Goal: Task Accomplishment & Management: Manage account settings

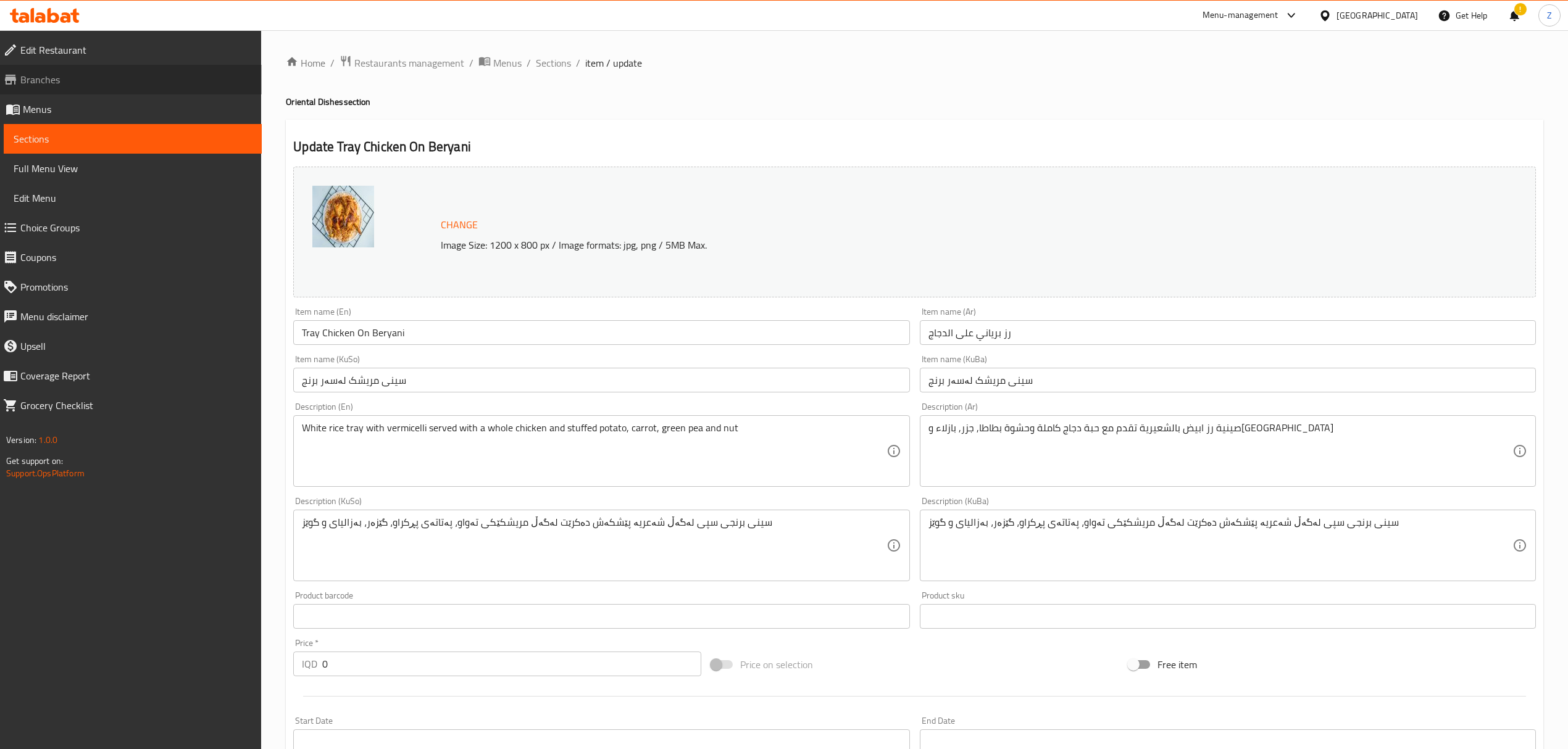
click at [62, 87] on link "Branches" at bounding box center [127, 79] width 268 height 30
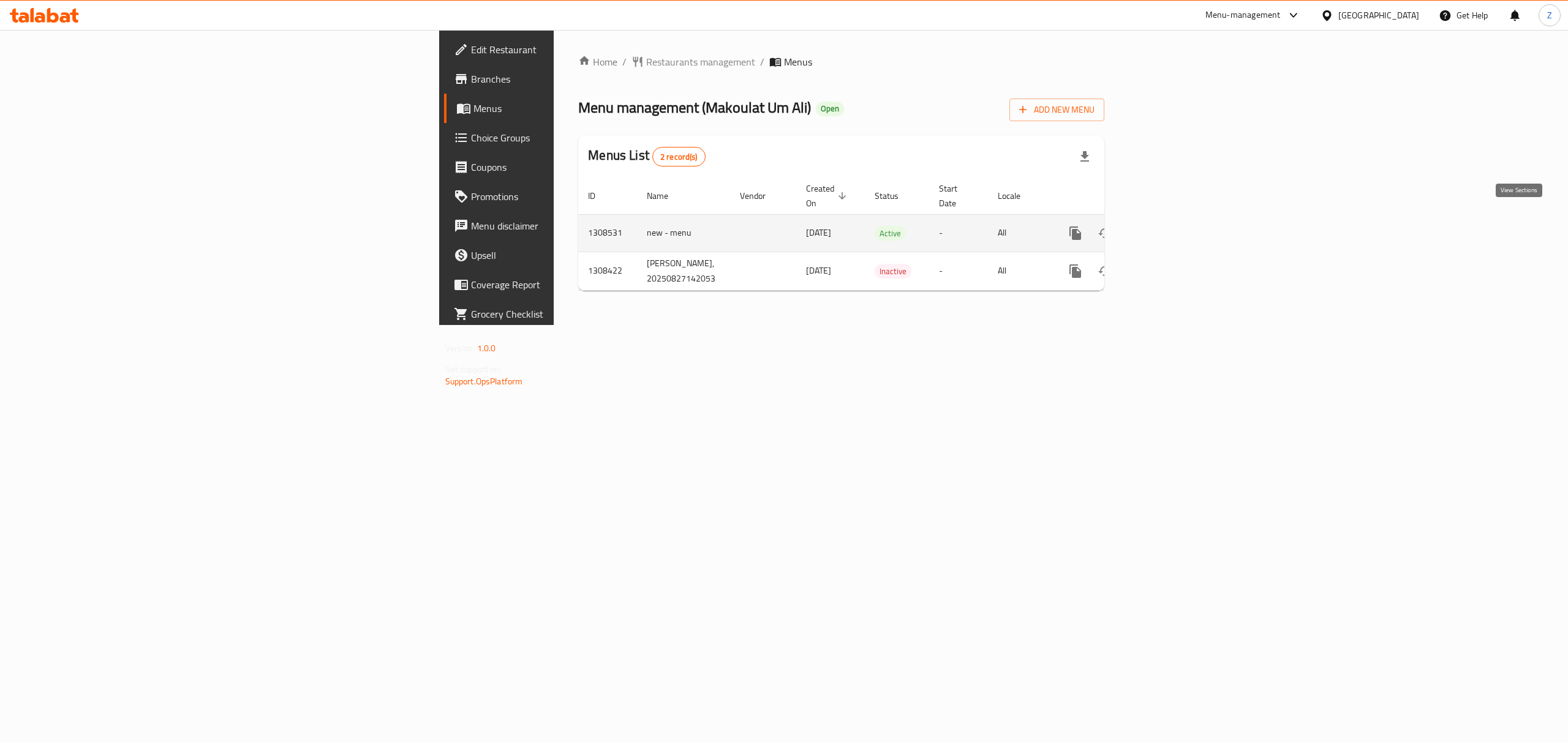
click at [1171, 226] on icon "enhanced table" at bounding box center [1164, 233] width 15 height 15
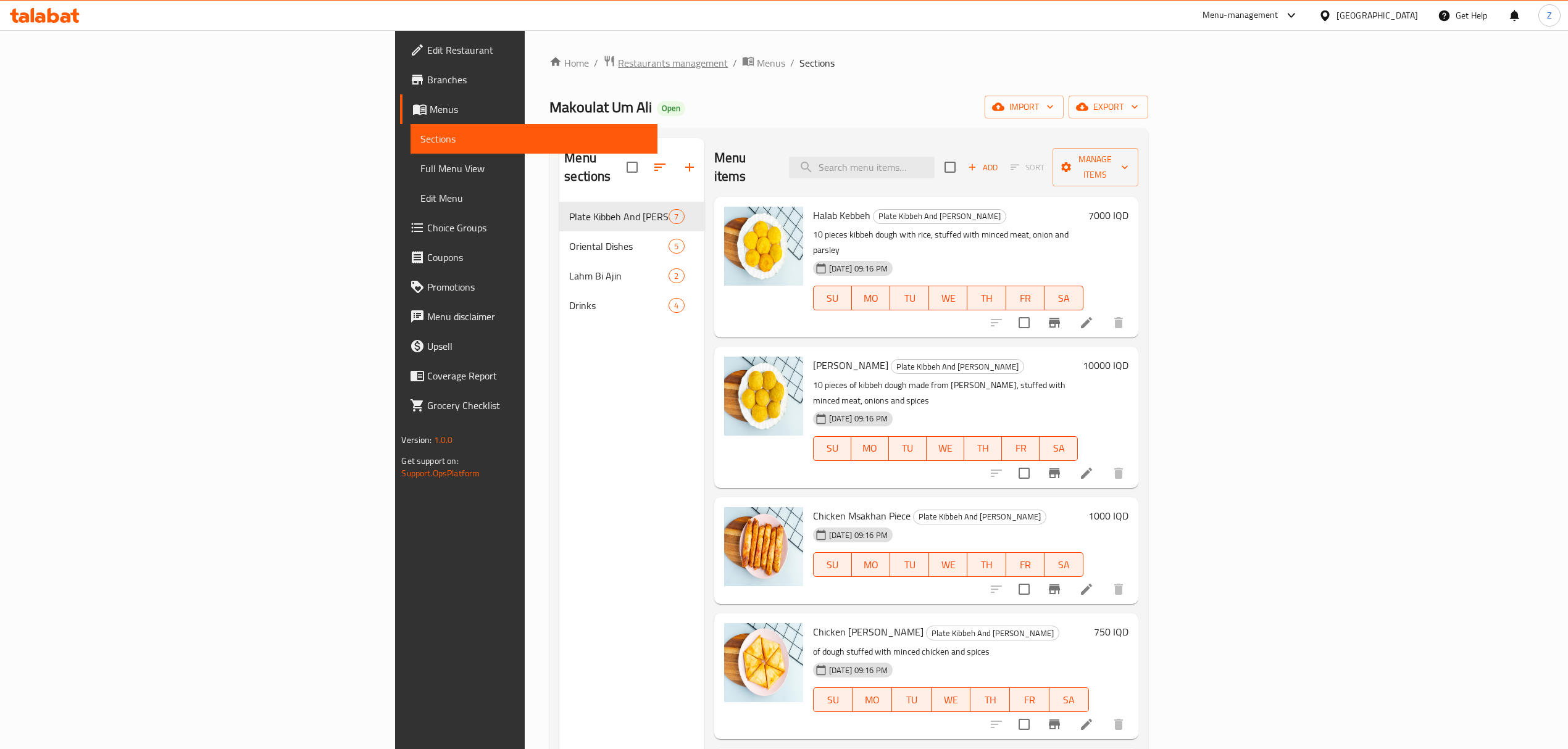
click at [618, 63] on span "Restaurants management" at bounding box center [672, 63] width 110 height 15
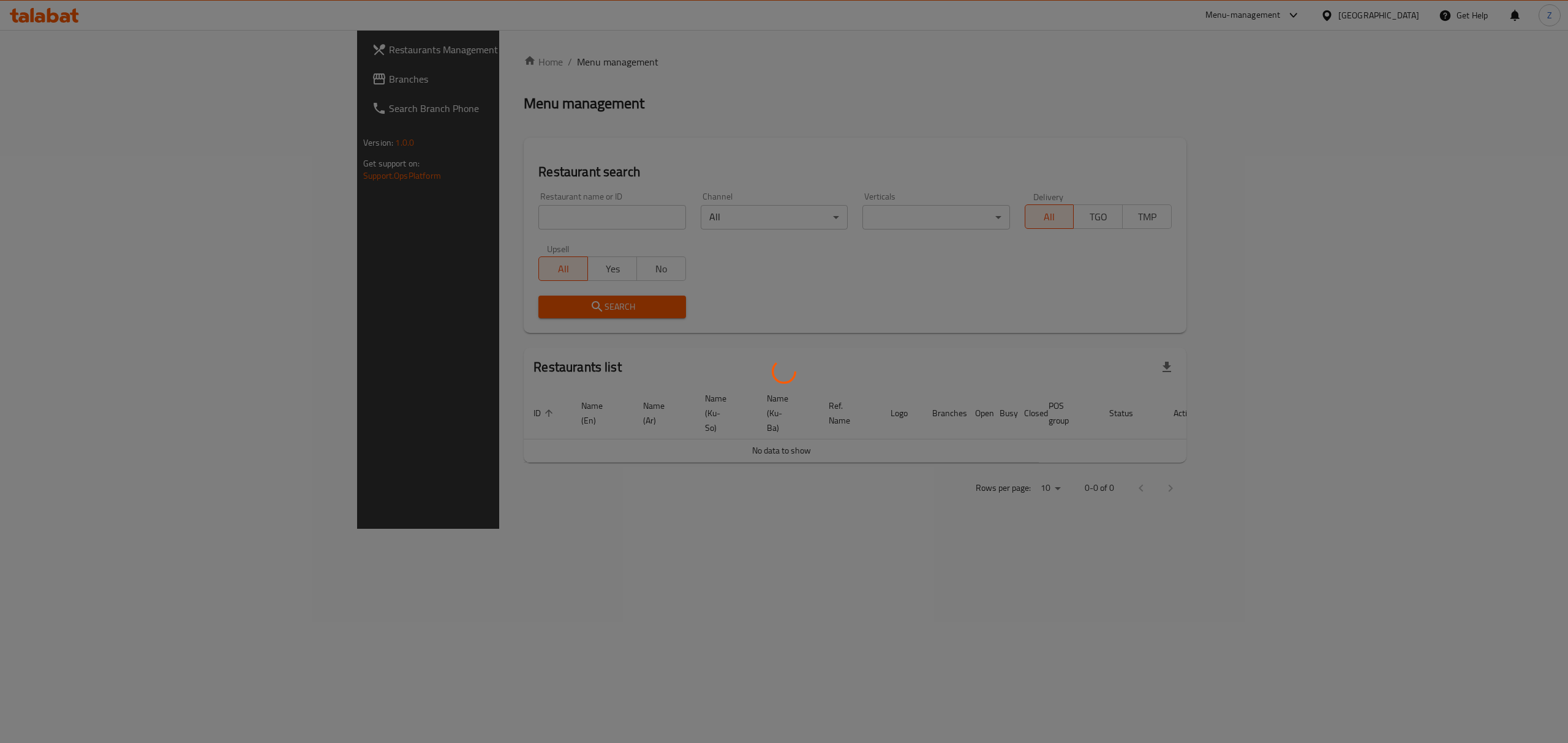
click at [468, 219] on div at bounding box center [784, 371] width 1568 height 743
click at [466, 216] on div at bounding box center [784, 371] width 1568 height 743
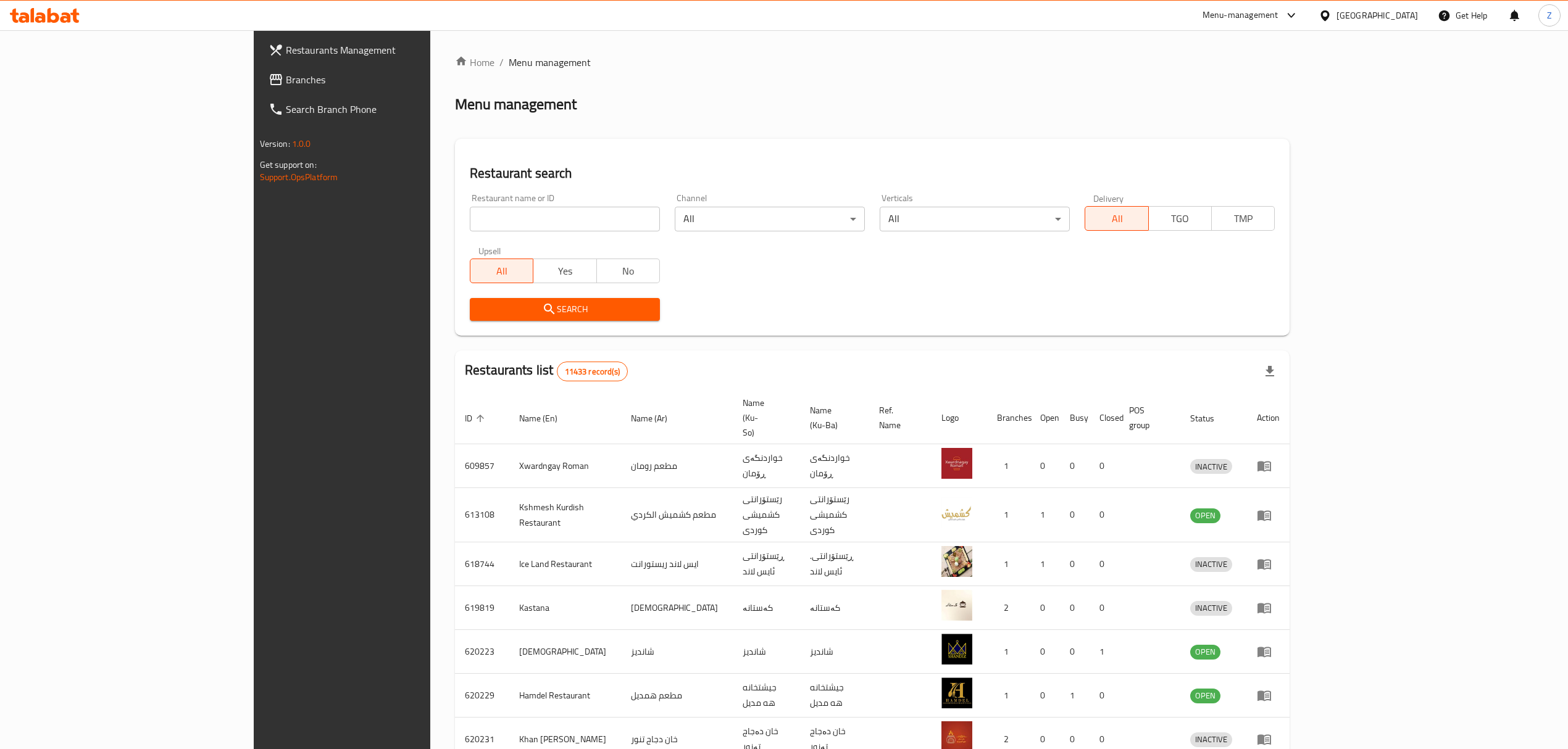
click at [469, 218] on input "search" at bounding box center [565, 219] width 191 height 25
type input "malik al"
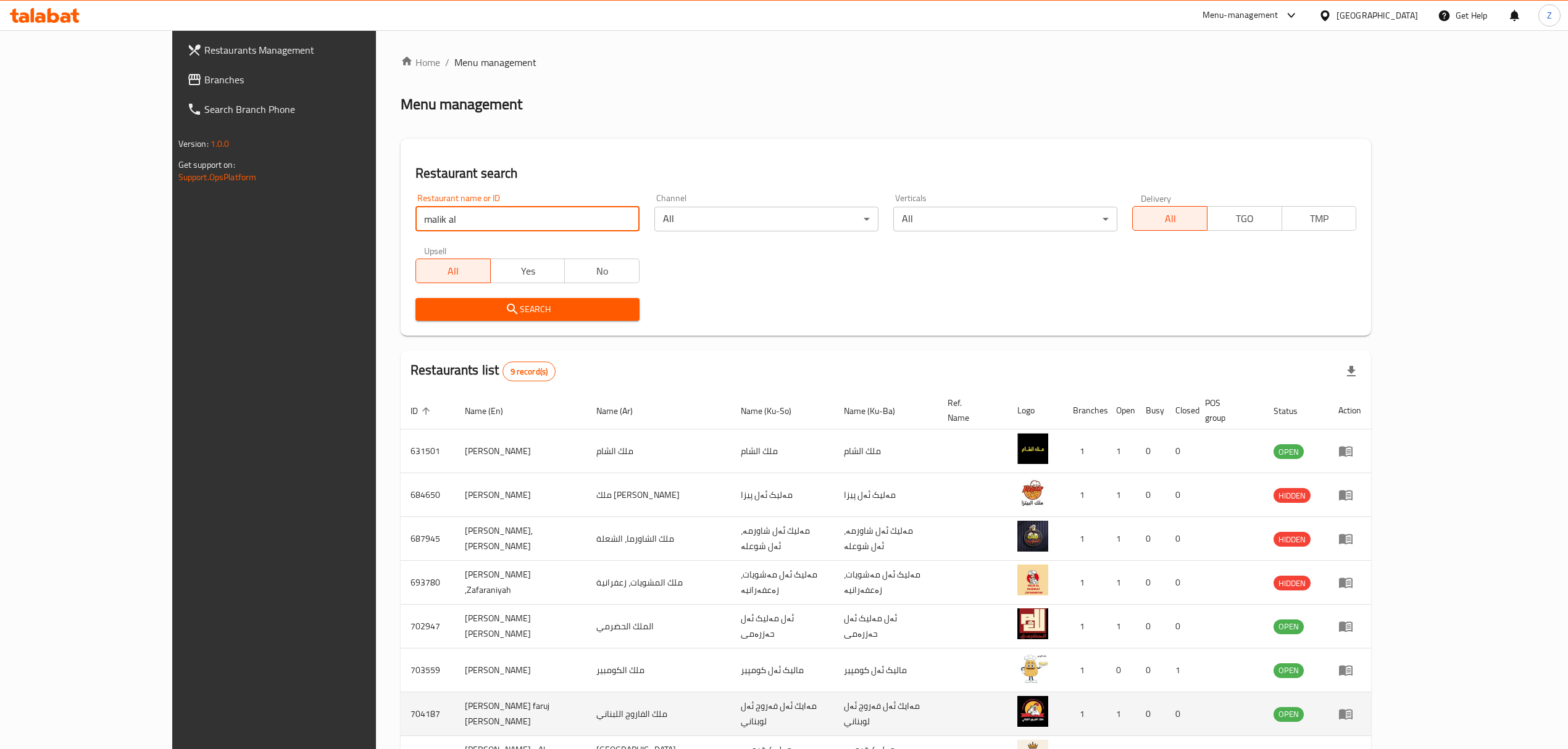
scroll to position [129, 0]
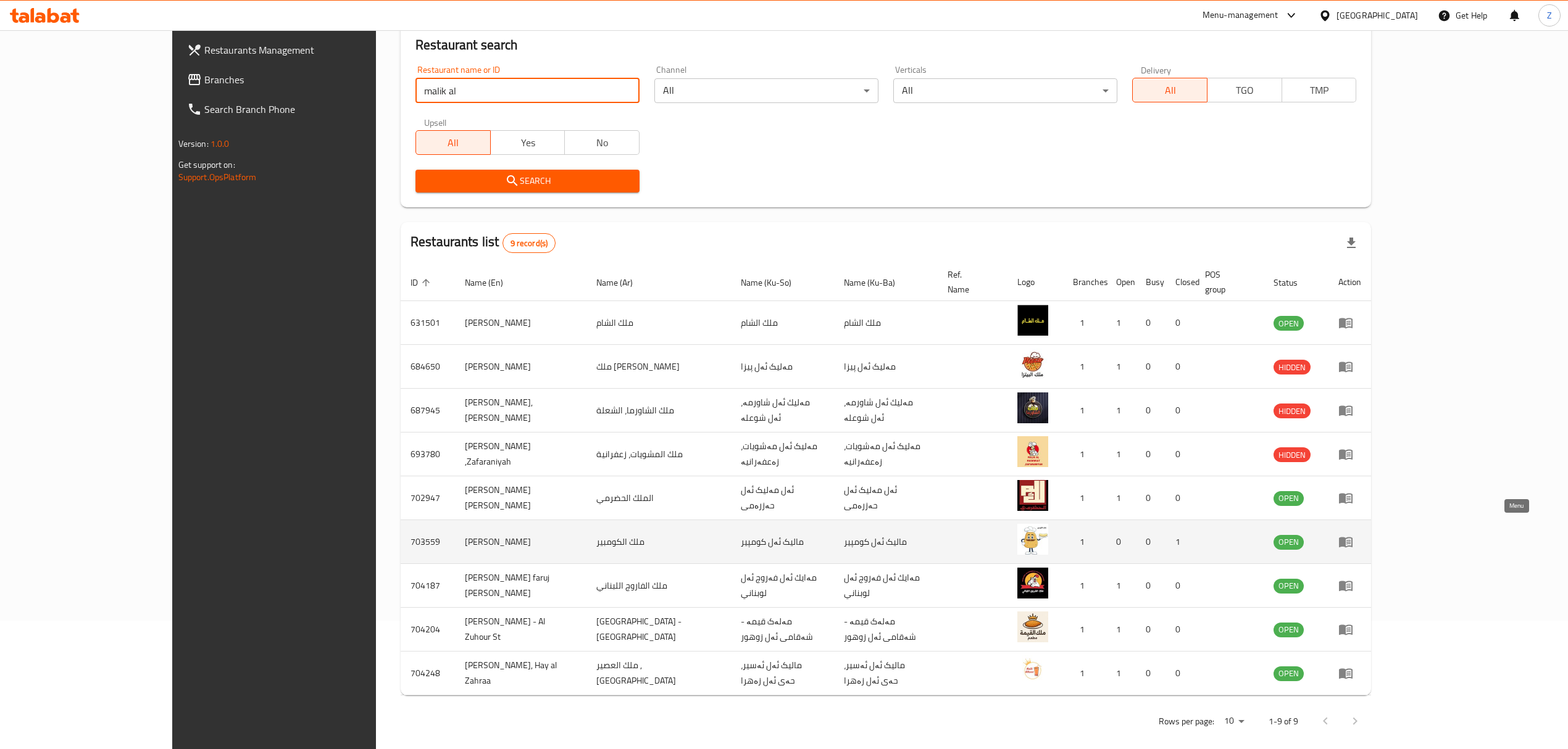
click at [1362, 535] on link "enhanced table" at bounding box center [1350, 542] width 23 height 15
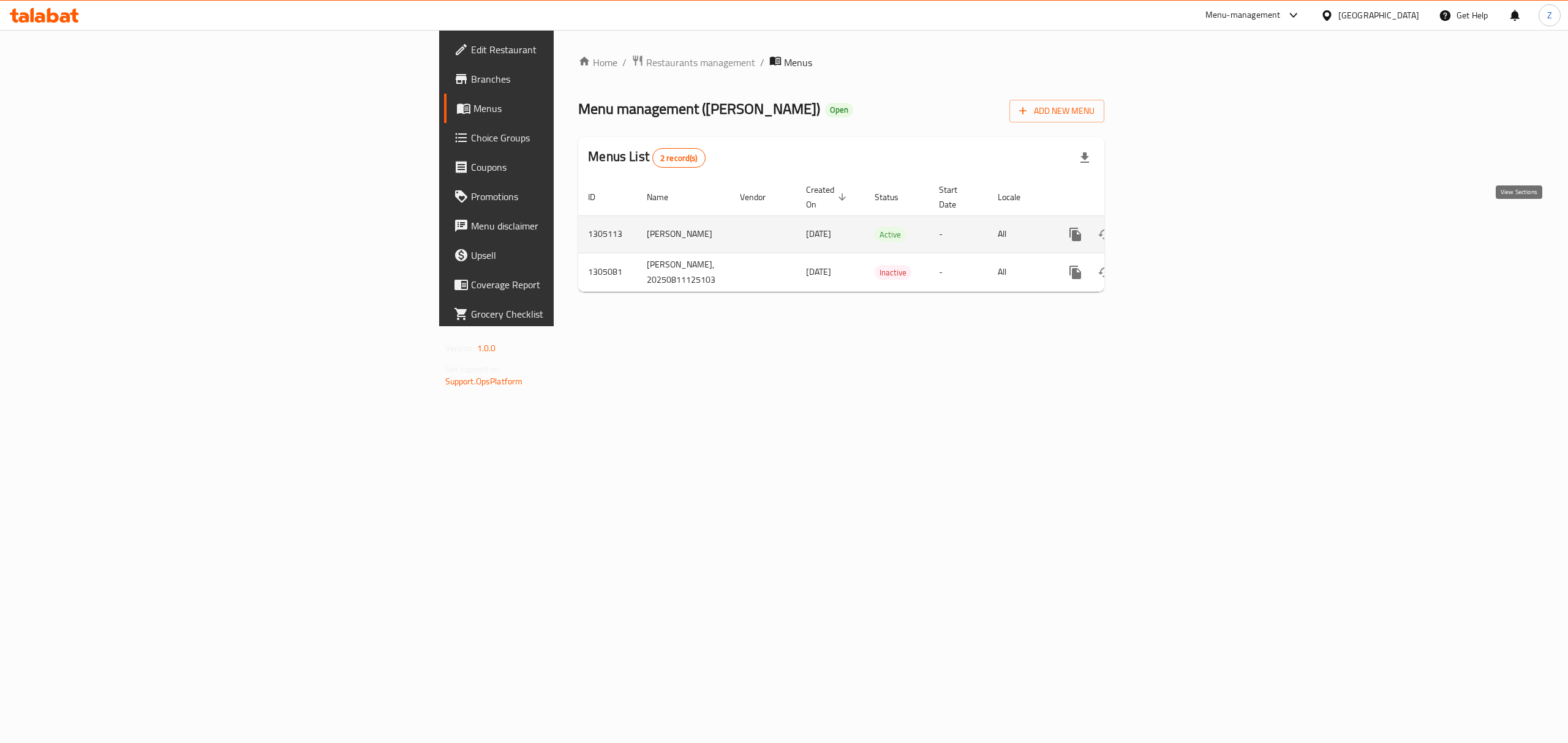
click at [1170, 229] on icon "enhanced table" at bounding box center [1164, 235] width 11 height 11
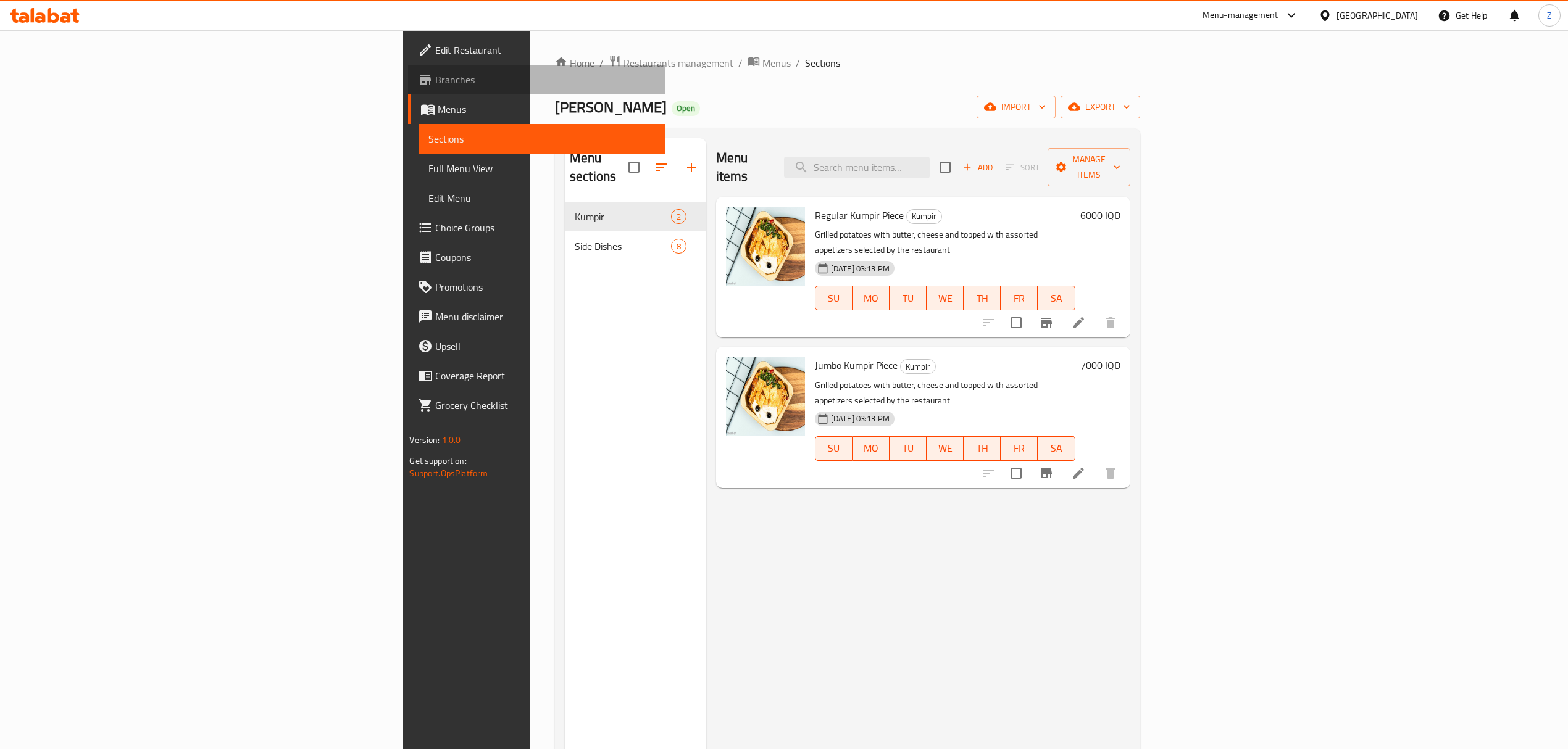
click at [435, 77] on span "Branches" at bounding box center [544, 79] width 220 height 15
